Goal: Task Accomplishment & Management: Manage account settings

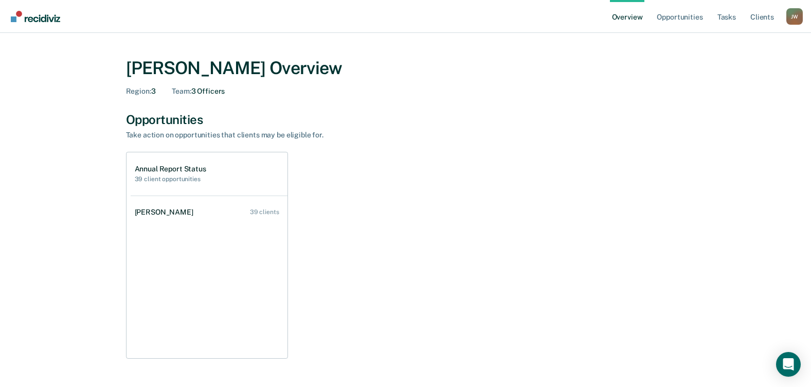
click at [216, 175] on div "Annual Report Status 39 client opportunities" at bounding box center [209, 173] width 157 height 43
click at [135, 181] on h2 "39 client opportunities" at bounding box center [171, 178] width 72 height 7
click at [145, 179] on h2 "39 client opportunities" at bounding box center [171, 178] width 72 height 7
click at [156, 169] on h1 "Annual Report Status" at bounding box center [171, 169] width 72 height 9
click at [178, 183] on div "Annual Report Status 39 client opportunities" at bounding box center [209, 173] width 157 height 43
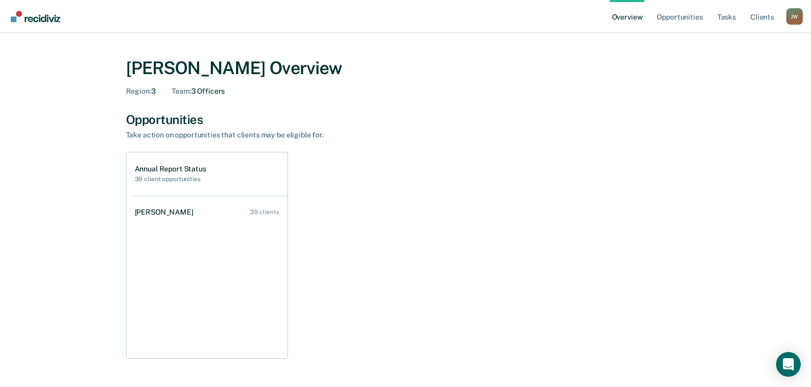
click at [182, 169] on h1 "Annual Report Status" at bounding box center [171, 169] width 72 height 9
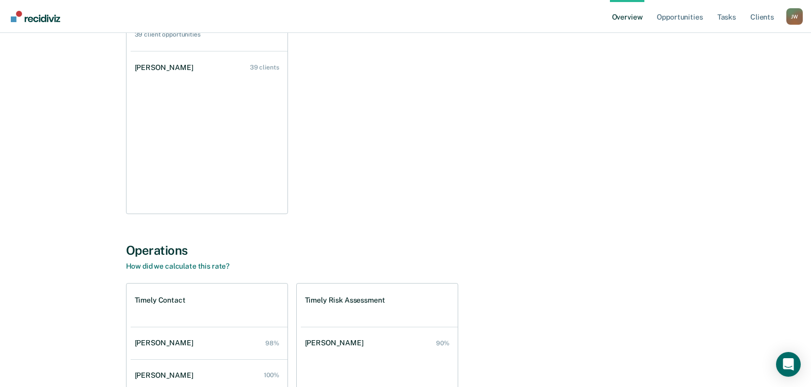
scroll to position [51, 0]
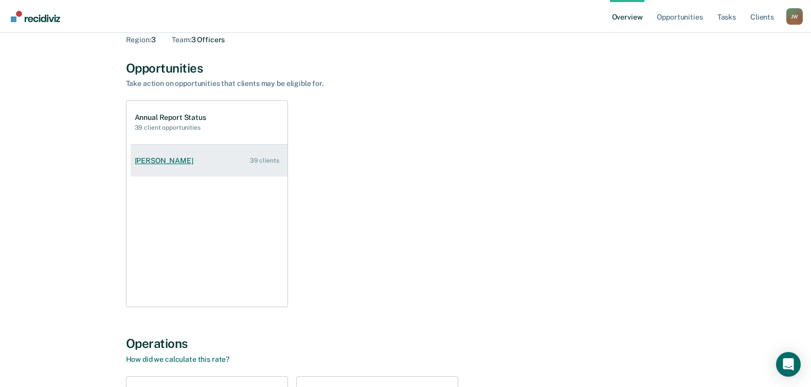
click at [201, 156] on link "[PERSON_NAME] 39 clients" at bounding box center [209, 160] width 157 height 29
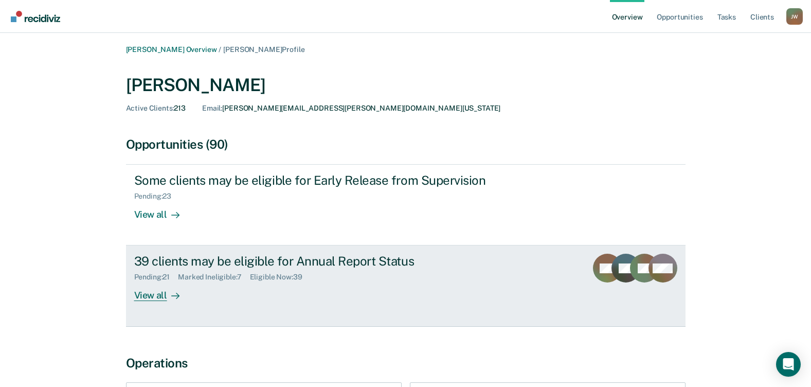
click at [290, 260] on div "39 clients may be eligible for Annual Report Status" at bounding box center [314, 261] width 361 height 15
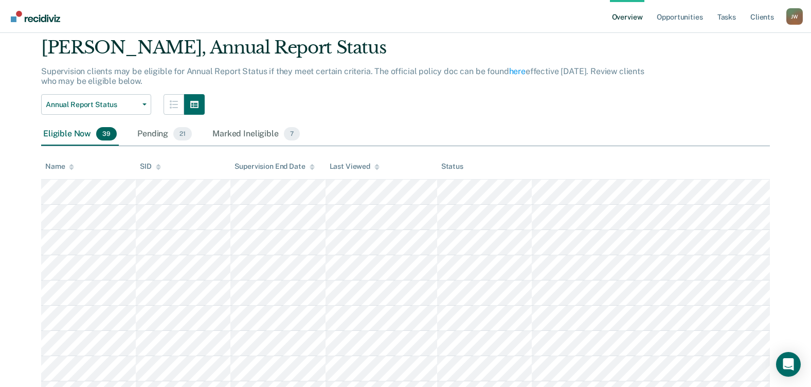
scroll to position [51, 0]
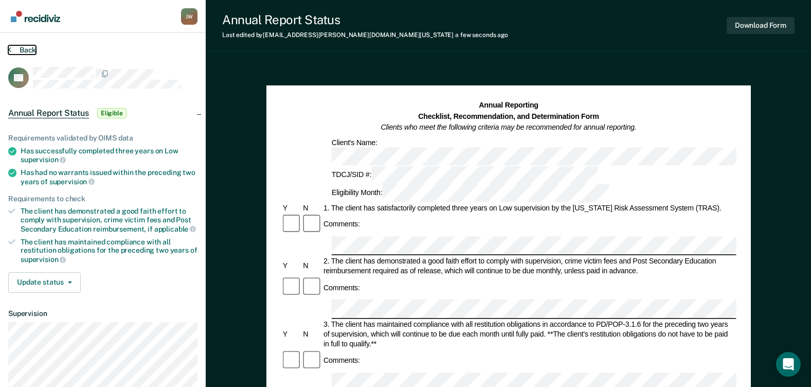
click at [21, 47] on button "Back" at bounding box center [22, 49] width 28 height 9
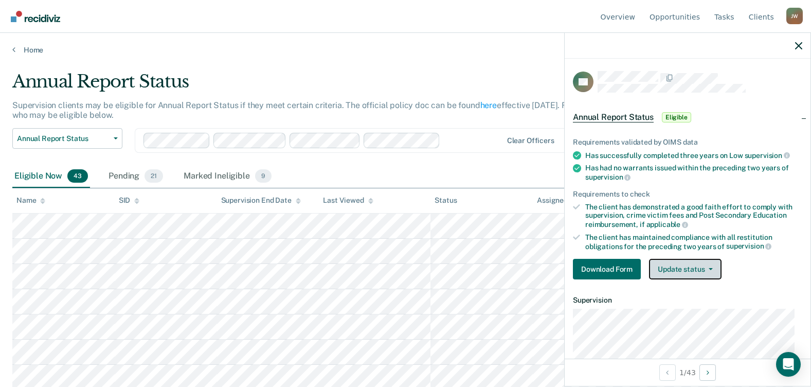
click at [690, 270] on button "Update status" at bounding box center [685, 269] width 73 height 21
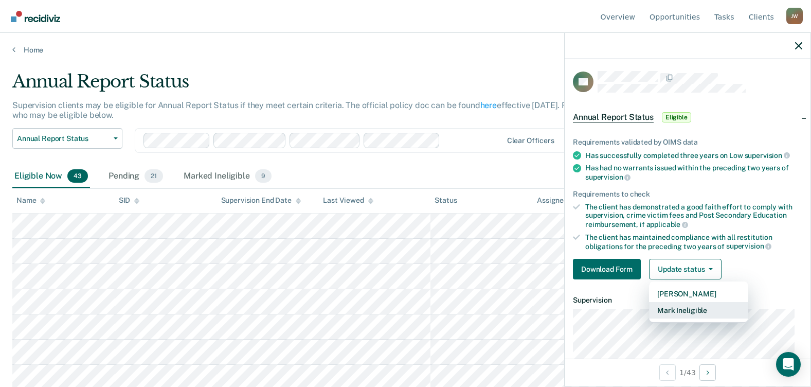
click at [680, 312] on button "Mark Ineligible" at bounding box center [698, 310] width 99 height 16
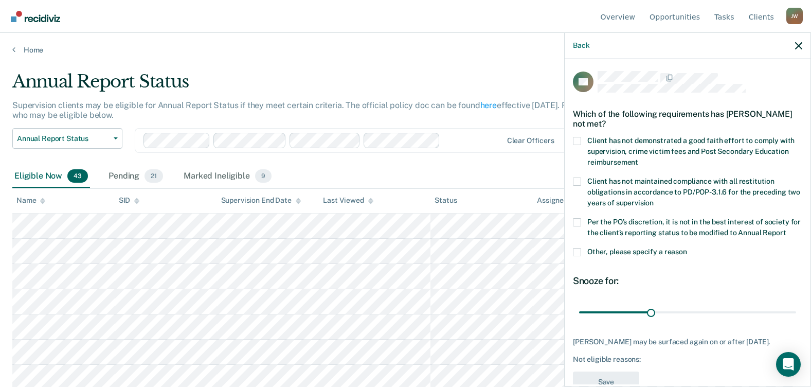
click at [579, 222] on span at bounding box center [577, 222] width 8 height 8
click at [786, 229] on input "Per the PO’s discretion, it is not in the best interest of society for the clie…" at bounding box center [786, 229] width 0 height 0
click at [576, 256] on span at bounding box center [577, 252] width 8 height 8
click at [687, 248] on input "Other, please specify a reason" at bounding box center [687, 248] width 0 height 0
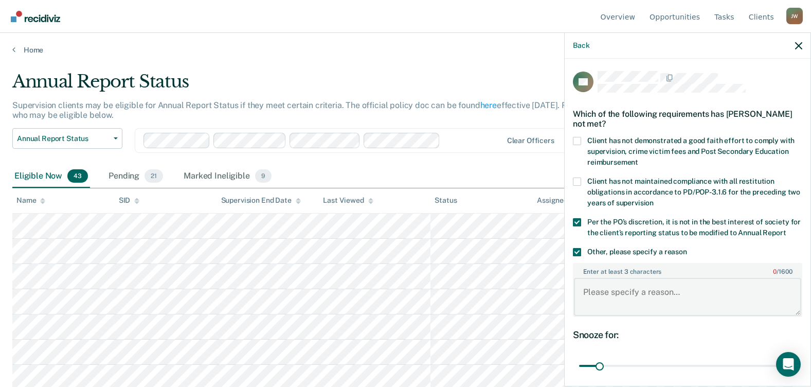
click at [615, 304] on textarea "Enter at least 3 characters 0 / 1600" at bounding box center [687, 297] width 227 height 38
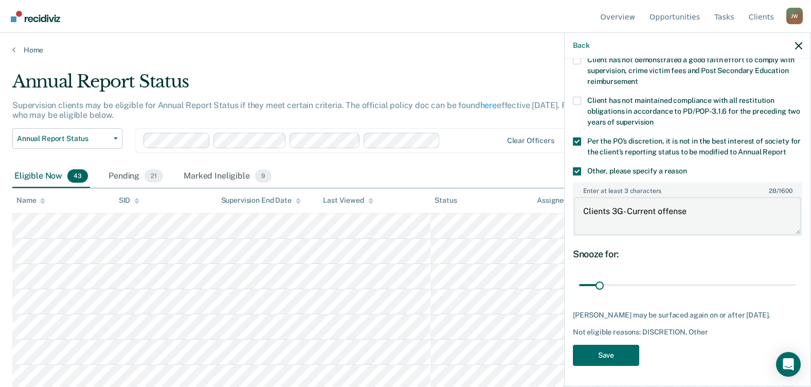
click at [704, 202] on textarea "Clients 3G- Current offense" at bounding box center [687, 216] width 227 height 38
paste textarea "INJURY TO CHILD"
type textarea "Clients 3G- Current offense INJURY TO CHILD"
click at [606, 355] on button "Save" at bounding box center [606, 355] width 66 height 21
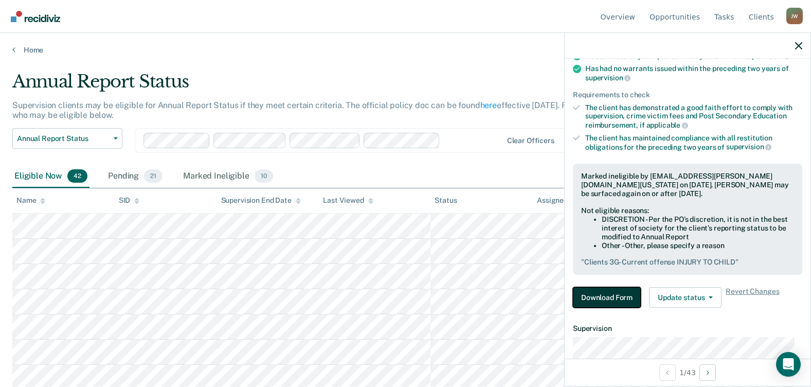
click at [605, 293] on button "Download Form" at bounding box center [607, 297] width 68 height 21
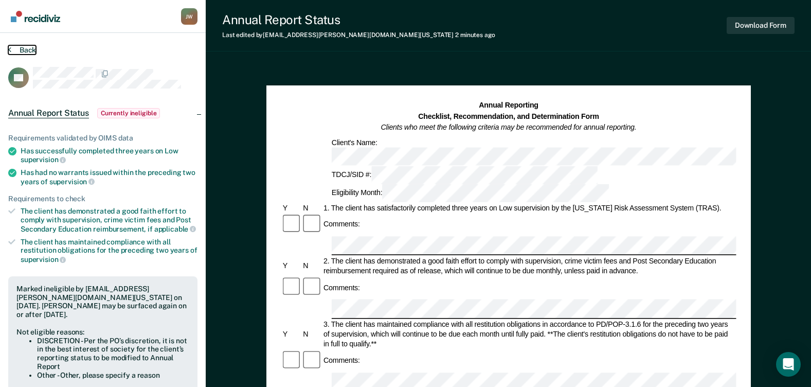
click at [33, 50] on button "Back" at bounding box center [22, 49] width 28 height 9
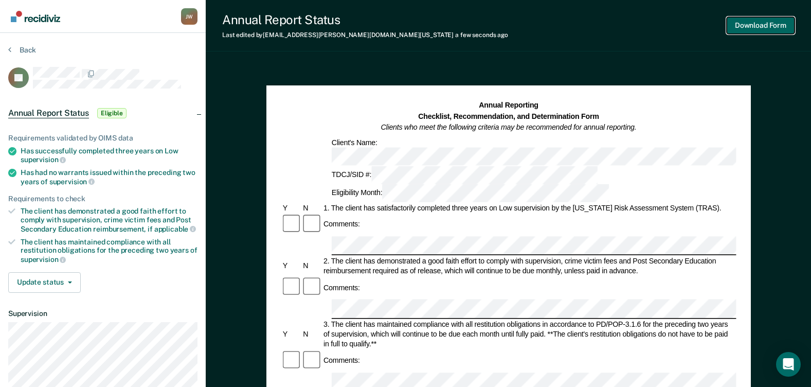
click at [767, 25] on button "Download Form" at bounding box center [761, 25] width 68 height 17
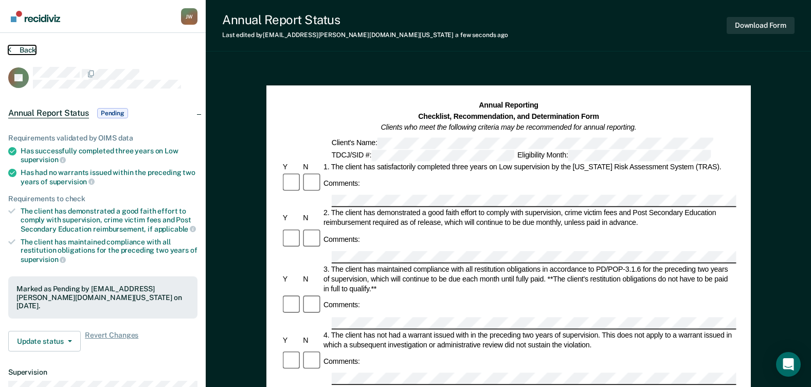
click at [23, 50] on button "Back" at bounding box center [22, 49] width 28 height 9
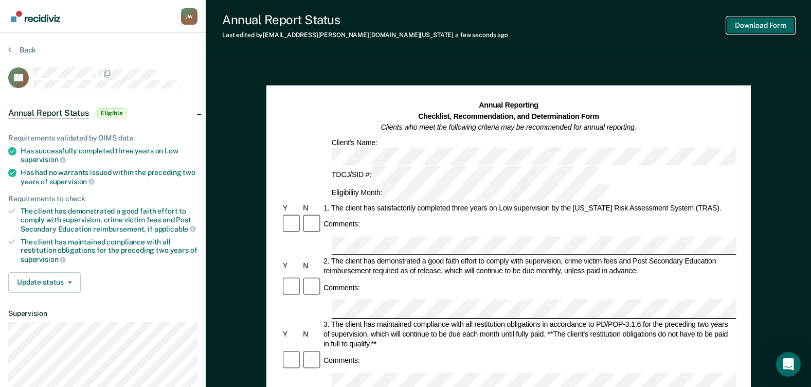
click at [758, 26] on button "Download Form" at bounding box center [761, 25] width 68 height 17
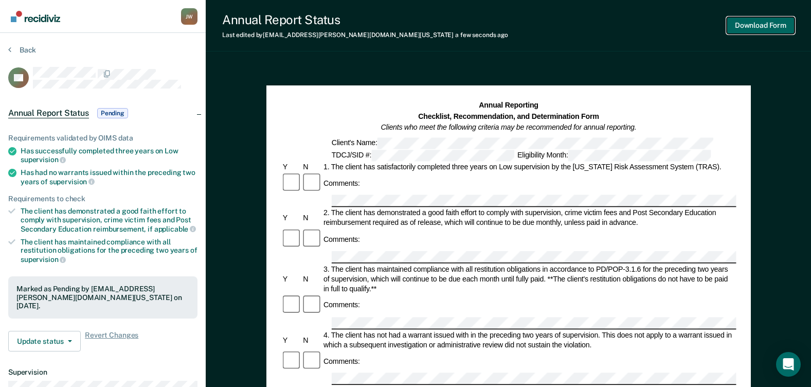
click at [761, 27] on button "Download Form" at bounding box center [761, 25] width 68 height 17
click at [28, 47] on button "Back" at bounding box center [22, 49] width 28 height 9
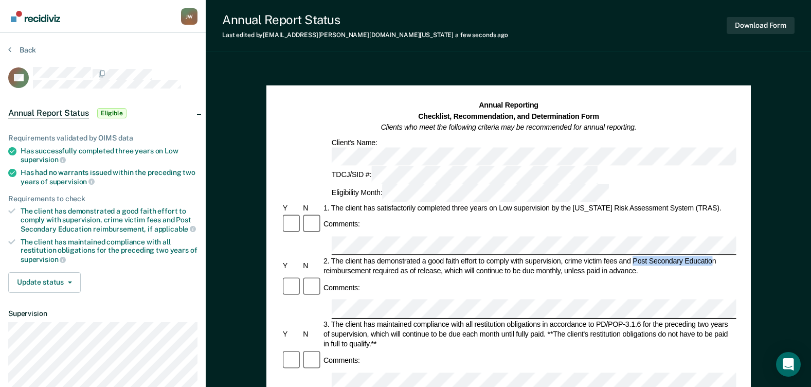
drag, startPoint x: 635, startPoint y: 207, endPoint x: 711, endPoint y: 206, distance: 76.2
click at [711, 256] on div "2. The client has demonstrated a good faith effort to comply with supervision, …" at bounding box center [529, 266] width 415 height 20
click at [753, 27] on button "Download Form" at bounding box center [761, 25] width 68 height 17
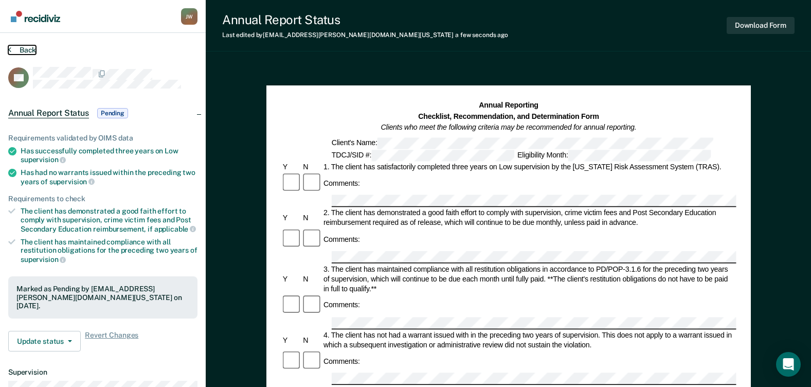
click at [28, 51] on button "Back" at bounding box center [22, 49] width 28 height 9
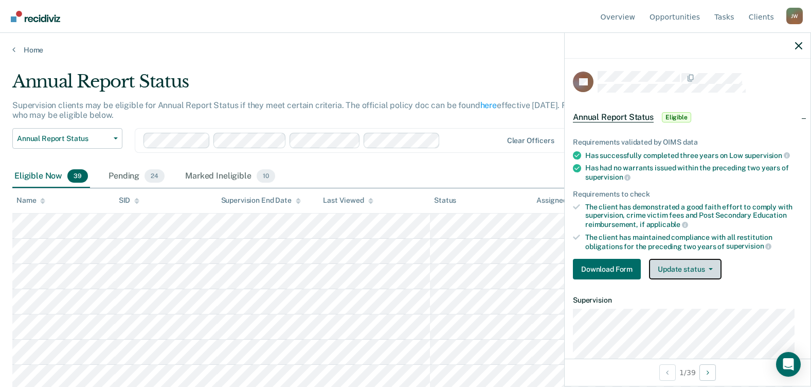
click at [699, 268] on button "Update status" at bounding box center [685, 269] width 73 height 21
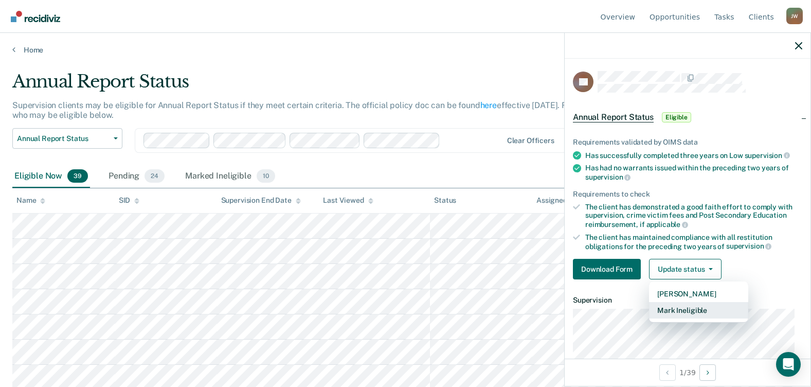
click at [686, 309] on button "Mark Ineligible" at bounding box center [698, 310] width 99 height 16
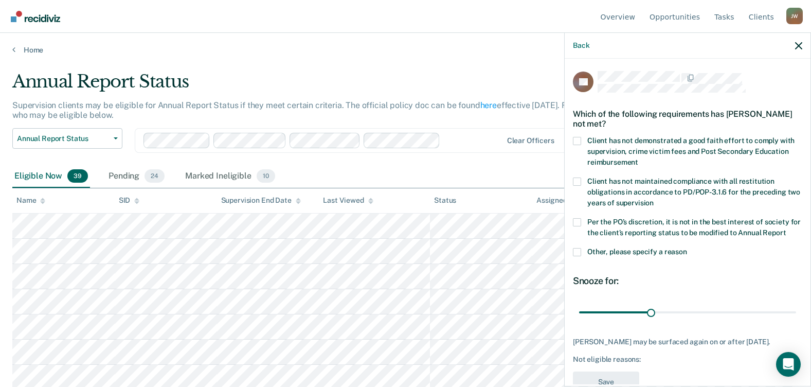
click at [579, 218] on span at bounding box center [577, 222] width 8 height 8
click at [786, 229] on input "Per the PO’s discretion, it is not in the best interest of society for the clie…" at bounding box center [786, 229] width 0 height 0
click at [579, 256] on span at bounding box center [577, 252] width 8 height 8
click at [687, 248] on input "Other, please specify a reason" at bounding box center [687, 248] width 0 height 0
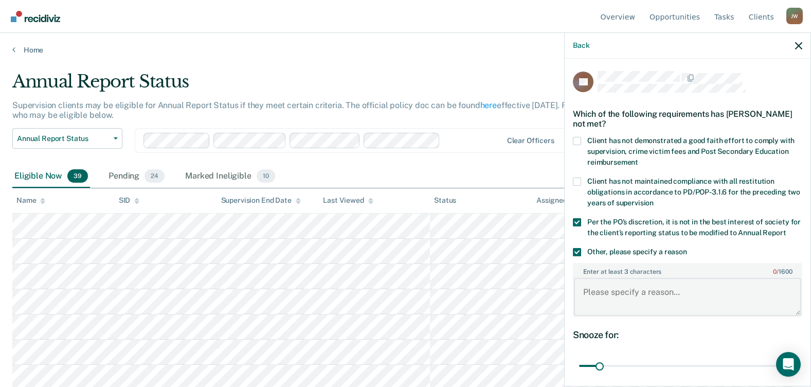
click at [626, 305] on textarea "Enter at least 3 characters 0 / 1600" at bounding box center [687, 297] width 227 height 38
paste textarea "INJURY TO CHILD"
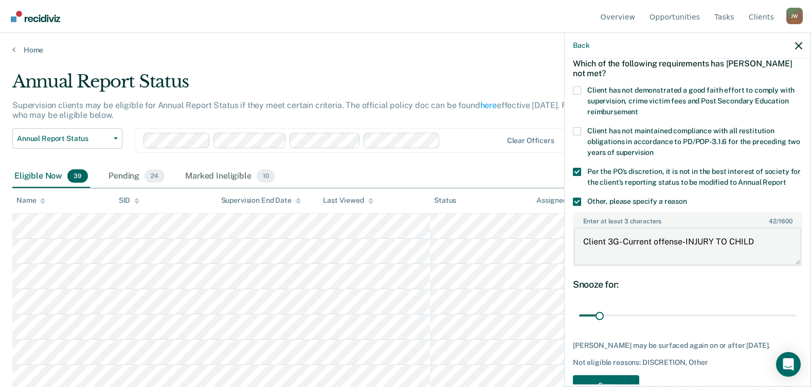
scroll to position [99, 0]
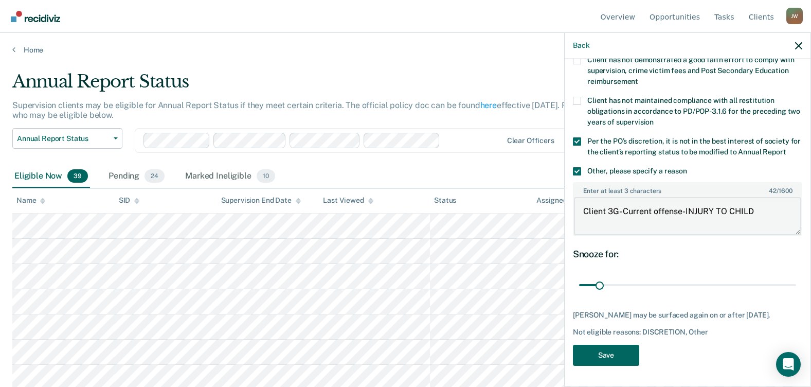
type textarea "Client 3G- Current offense-INJURY TO CHILD"
drag, startPoint x: 599, startPoint y: 358, endPoint x: 605, endPoint y: 352, distance: 7.6
click at [603, 357] on button "Save" at bounding box center [606, 355] width 66 height 21
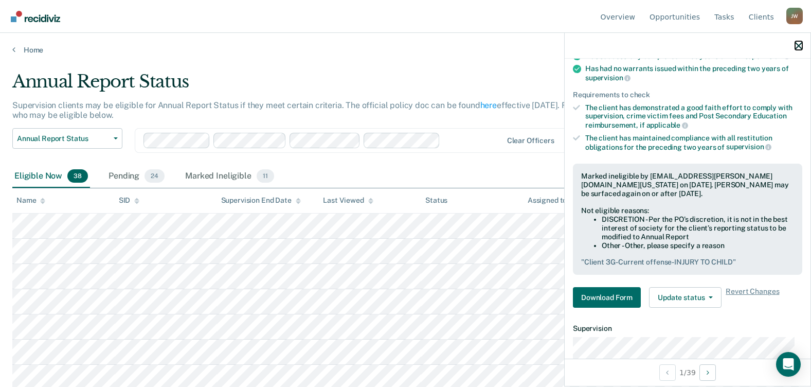
click at [799, 42] on icon "button" at bounding box center [799, 45] width 7 height 7
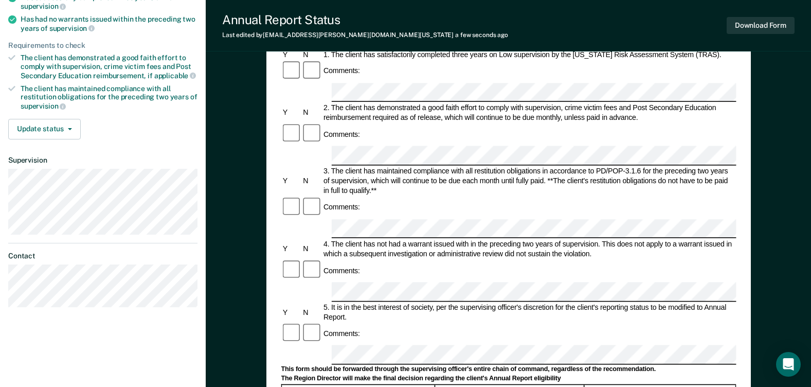
scroll to position [257, 0]
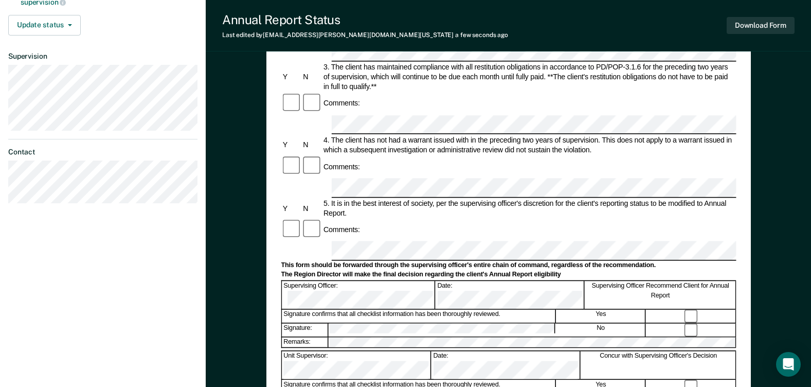
click at [493, 219] on div "Comments:" at bounding box center [508, 230] width 455 height 22
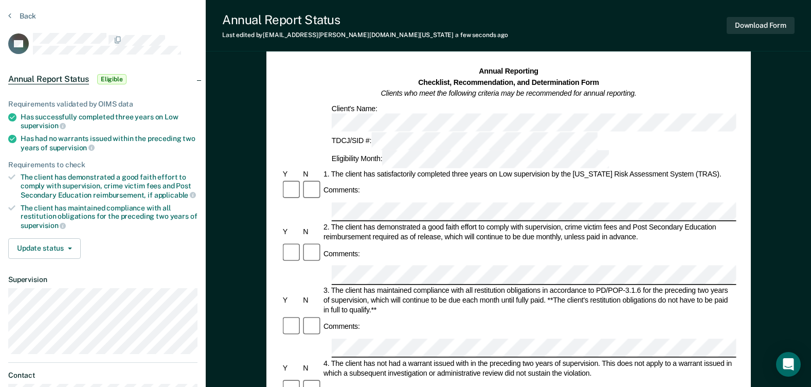
scroll to position [0, 0]
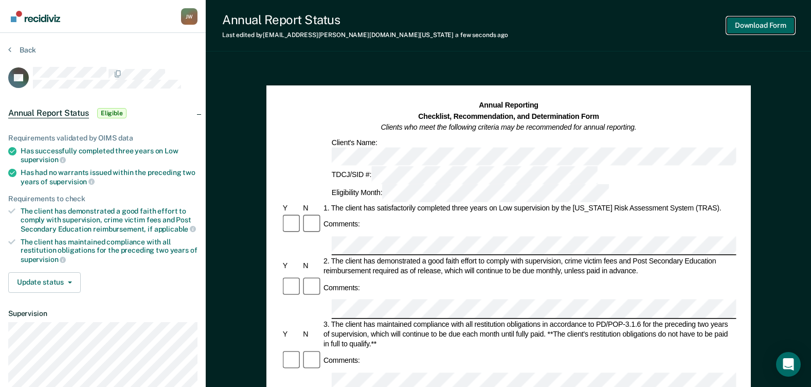
click at [774, 29] on button "Download Form" at bounding box center [761, 25] width 68 height 17
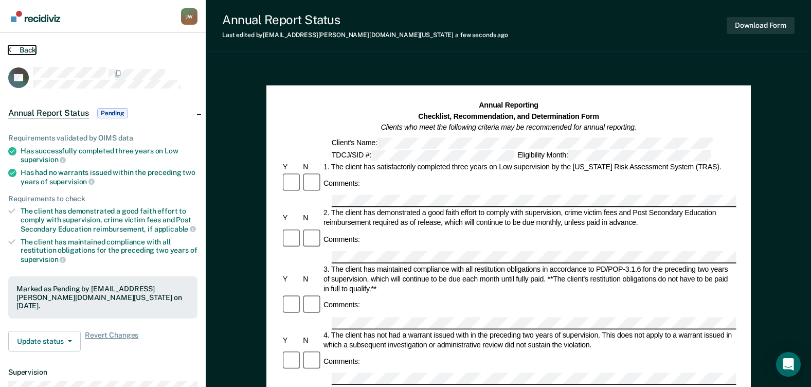
click at [31, 51] on button "Back" at bounding box center [22, 49] width 28 height 9
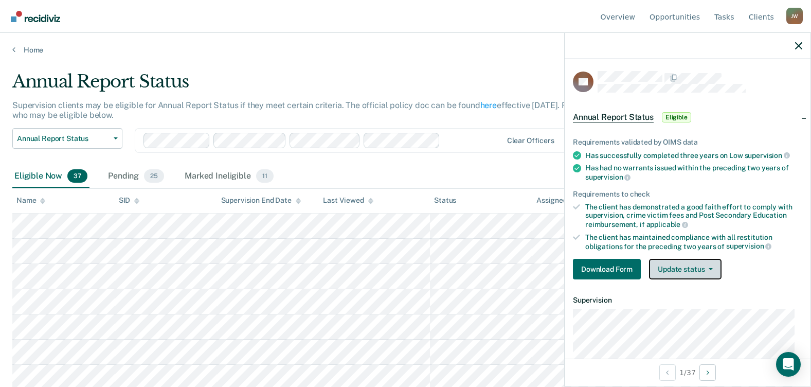
click at [669, 268] on button "Update status" at bounding box center [685, 269] width 73 height 21
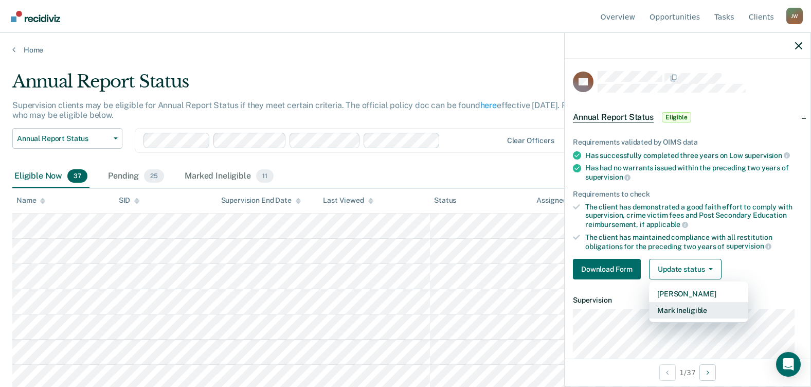
click at [684, 309] on button "Mark Ineligible" at bounding box center [698, 310] width 99 height 16
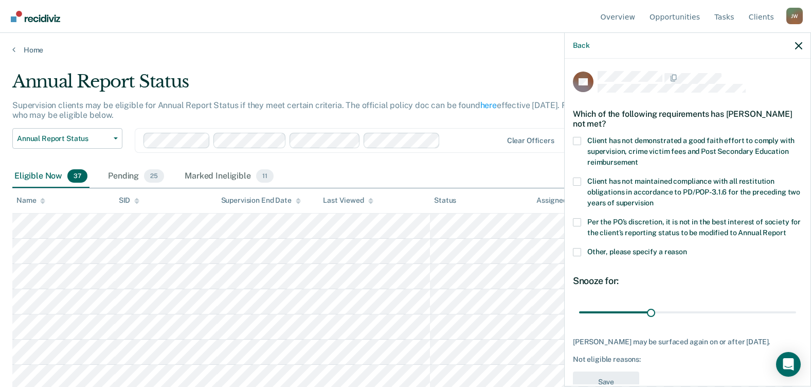
click at [578, 256] on span at bounding box center [577, 252] width 8 height 8
click at [687, 248] on input "Other, please specify a reason" at bounding box center [687, 248] width 0 height 0
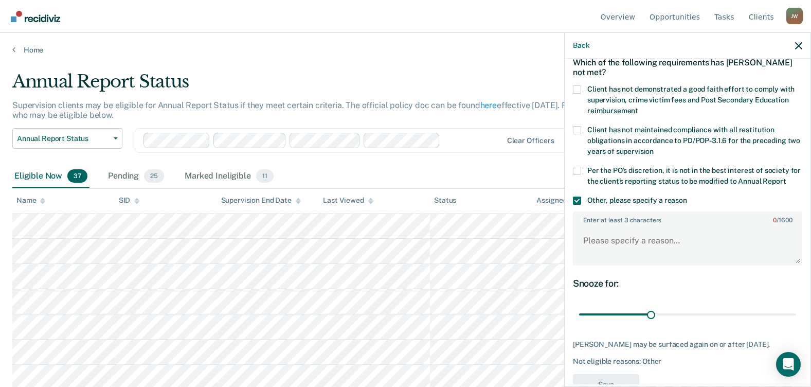
scroll to position [99, 0]
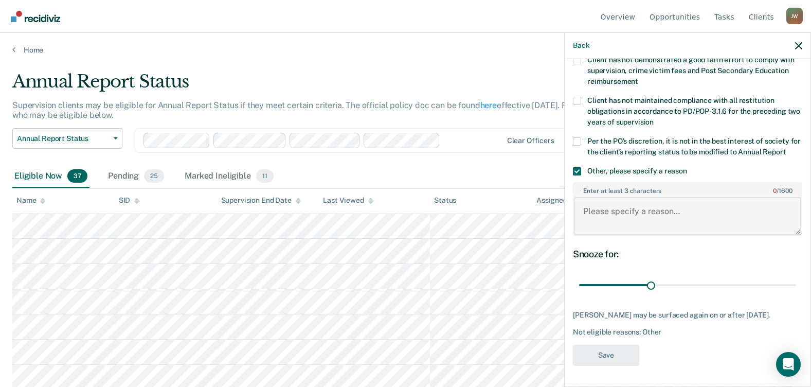
click at [603, 210] on textarea "Enter at least 3 characters 0 / 1600" at bounding box center [687, 216] width 227 height 38
click at [717, 204] on textarea "Client has discharged parole" at bounding box center [687, 216] width 227 height 38
paste textarea "[DATE]"
type textarea "Client has discharged parole [DATE]"
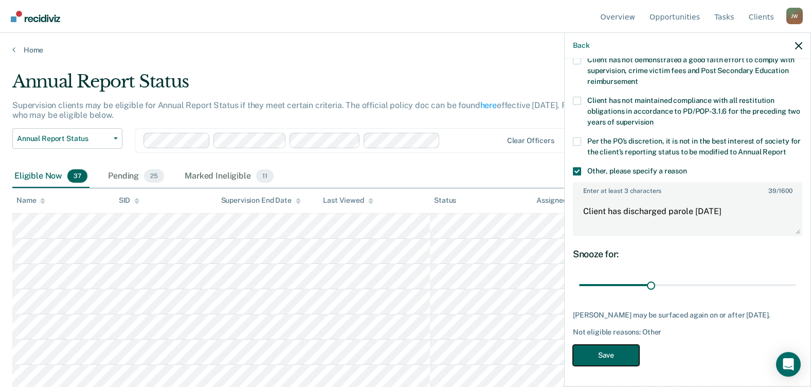
click at [613, 356] on button "Save" at bounding box center [606, 355] width 66 height 21
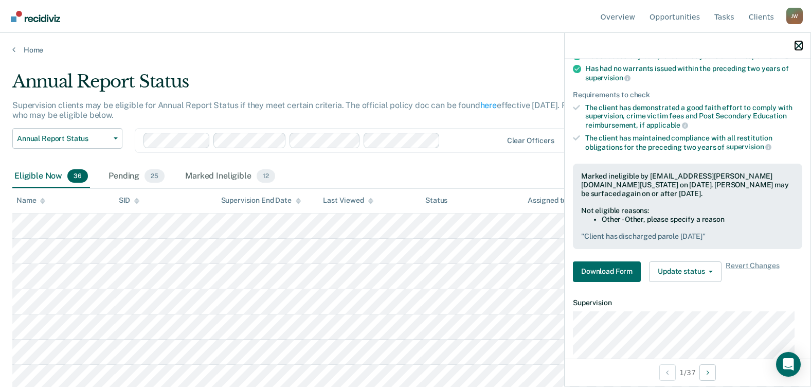
click at [798, 41] on button "button" at bounding box center [799, 45] width 7 height 9
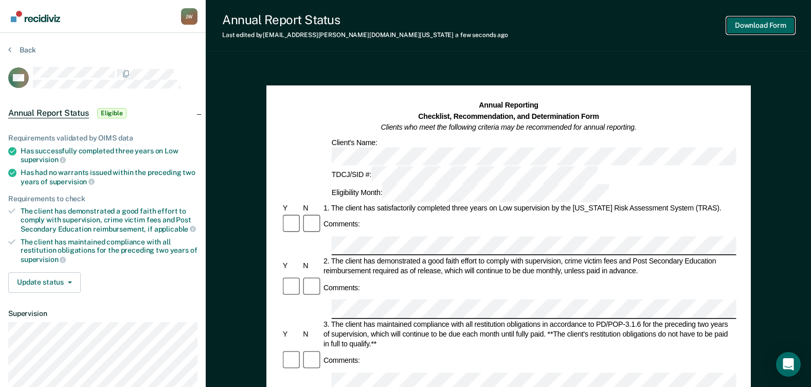
click at [772, 21] on button "Download Form" at bounding box center [761, 25] width 68 height 17
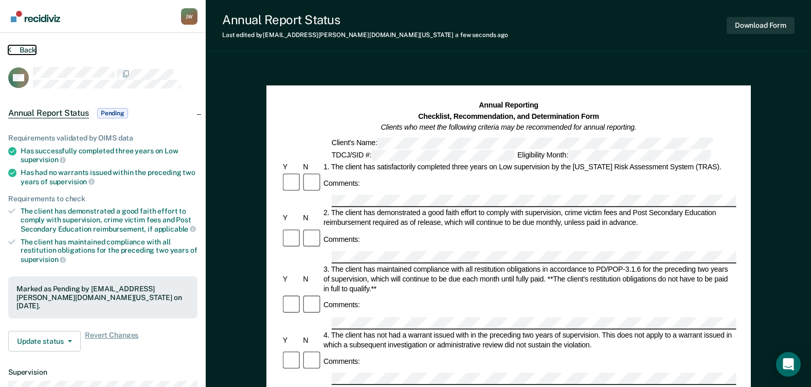
click at [23, 52] on button "Back" at bounding box center [22, 49] width 28 height 9
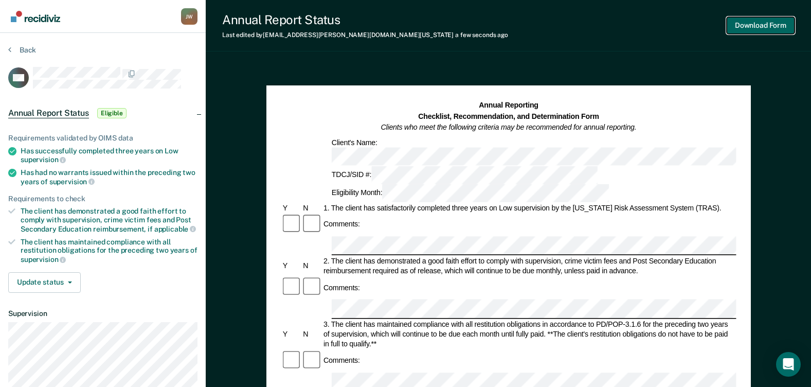
click at [753, 26] on button "Download Form" at bounding box center [761, 25] width 68 height 17
